Goal: Information Seeking & Learning: Learn about a topic

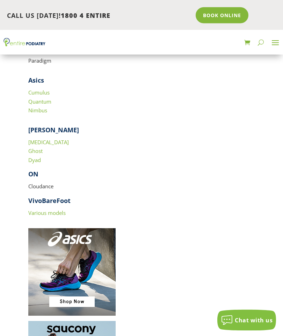
scroll to position [1146, 0]
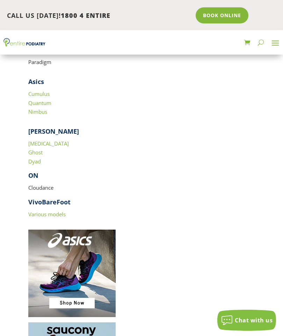
click at [71, 286] on img at bounding box center [71, 272] width 87 height 87
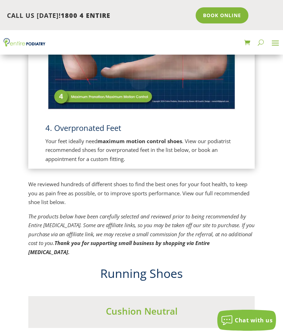
scroll to position [855, 0]
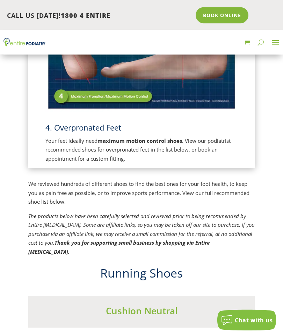
click at [99, 92] on img at bounding box center [141, 44] width 192 height 136
click at [87, 123] on span "4. Overpronated Feet" at bounding box center [83, 127] width 76 height 10
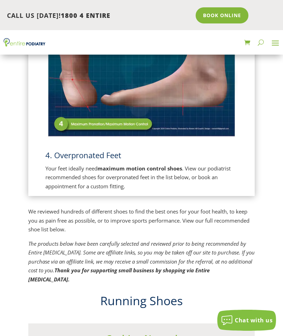
scroll to position [835, 0]
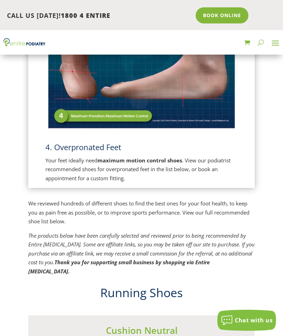
click at [131, 158] on strong "maximum motion control shoes" at bounding box center [140, 160] width 85 height 7
click at [149, 157] on strong "maximum motion control shoes" at bounding box center [140, 160] width 85 height 7
click at [55, 137] on div "4. Overpronated Feet Your feet ideally need maximum motion control shoes . View…" at bounding box center [141, 88] width 192 height 187
click at [79, 142] on span "4. Overpronated Feet" at bounding box center [83, 147] width 76 height 10
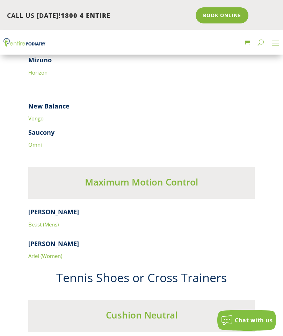
scroll to position [2353, 0]
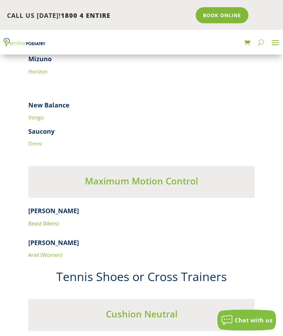
click at [74, 212] on div "[PERSON_NAME] Beast (Mens) [PERSON_NAME] (Women)" at bounding box center [141, 233] width 227 height 53
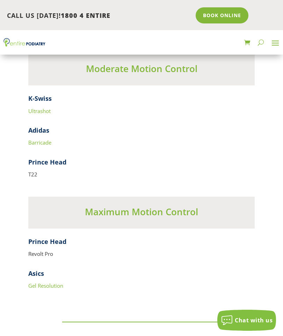
scroll to position [2846, 0]
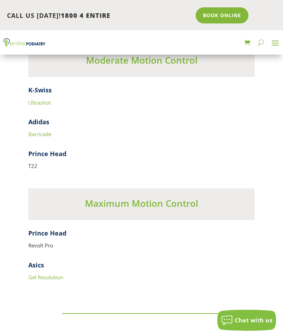
click at [42, 273] on link "Gel Resolution" at bounding box center [45, 276] width 35 height 7
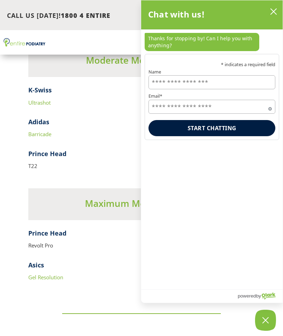
scroll to position [2874, 0]
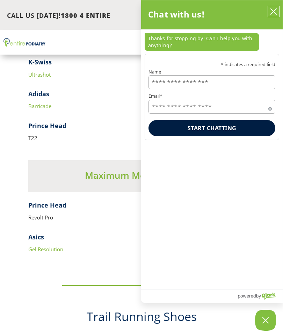
click at [271, 11] on icon "close chatbox" at bounding box center [273, 11] width 7 height 7
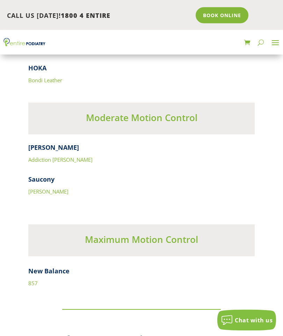
scroll to position [3693, 0]
click at [52, 266] on h4 "New Balance" at bounding box center [141, 272] width 227 height 12
click at [148, 233] on h3 "Maximum Motion Control" at bounding box center [141, 241] width 227 height 16
click at [43, 278] on p "857" at bounding box center [141, 282] width 227 height 9
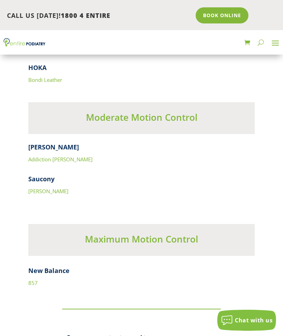
click at [43, 256] on div "Podiatrist recommended shoes for your foot type 1. Normal Feet Your feet ideall…" at bounding box center [141, 220] width 227 height 7469
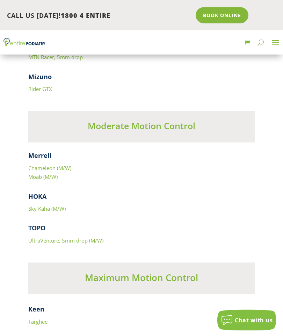
scroll to position [4899, 0]
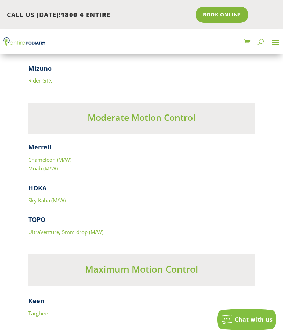
click at [38, 297] on h4 "Keen" at bounding box center [141, 303] width 227 height 12
click at [37, 310] on link "Targhee" at bounding box center [37, 313] width 19 height 7
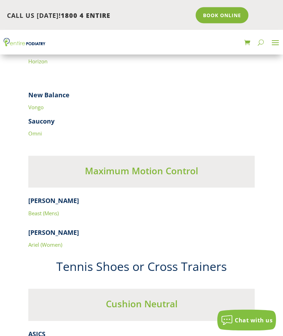
scroll to position [2364, 0]
click at [41, 202] on div "[PERSON_NAME] Beast (Mens) [PERSON_NAME] (Women)" at bounding box center [141, 222] width 227 height 53
click at [44, 228] on h4 "[PERSON_NAME]" at bounding box center [141, 234] width 227 height 12
click at [35, 241] on link "Ariel (Women)" at bounding box center [45, 244] width 34 height 7
